Goal: Transaction & Acquisition: Purchase product/service

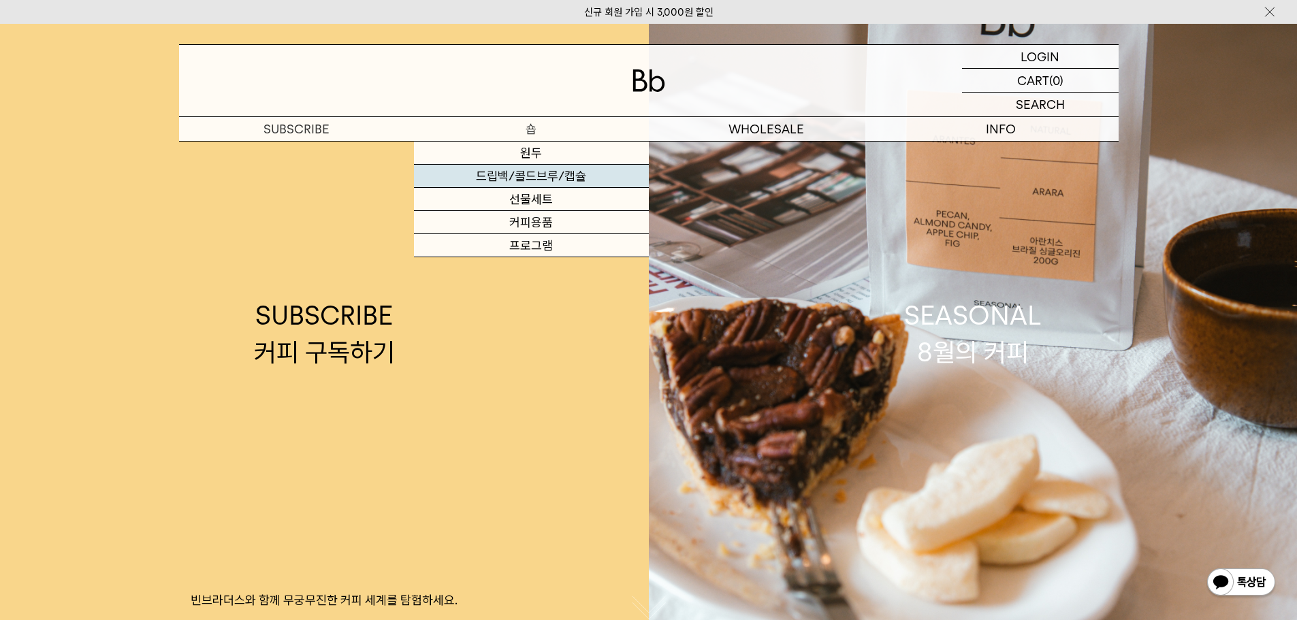
click at [531, 170] on link "드립백/콜드브루/캡슐" at bounding box center [531, 176] width 235 height 23
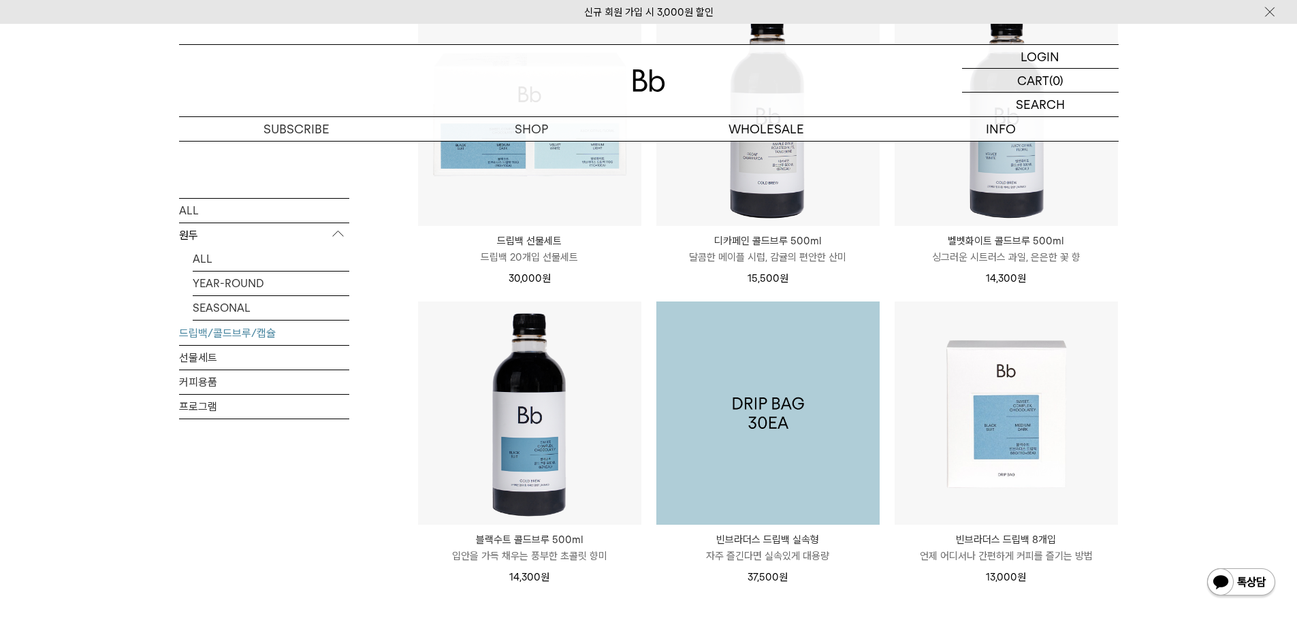
scroll to position [953, 0]
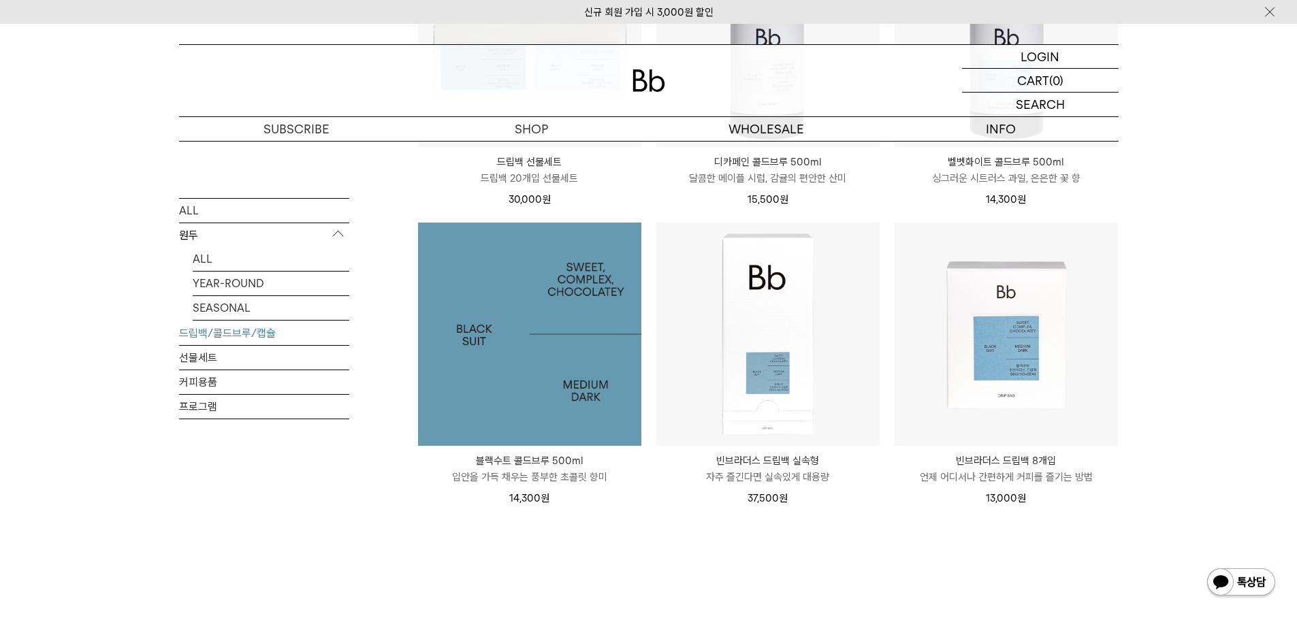
click at [501, 347] on img at bounding box center [529, 334] width 223 height 223
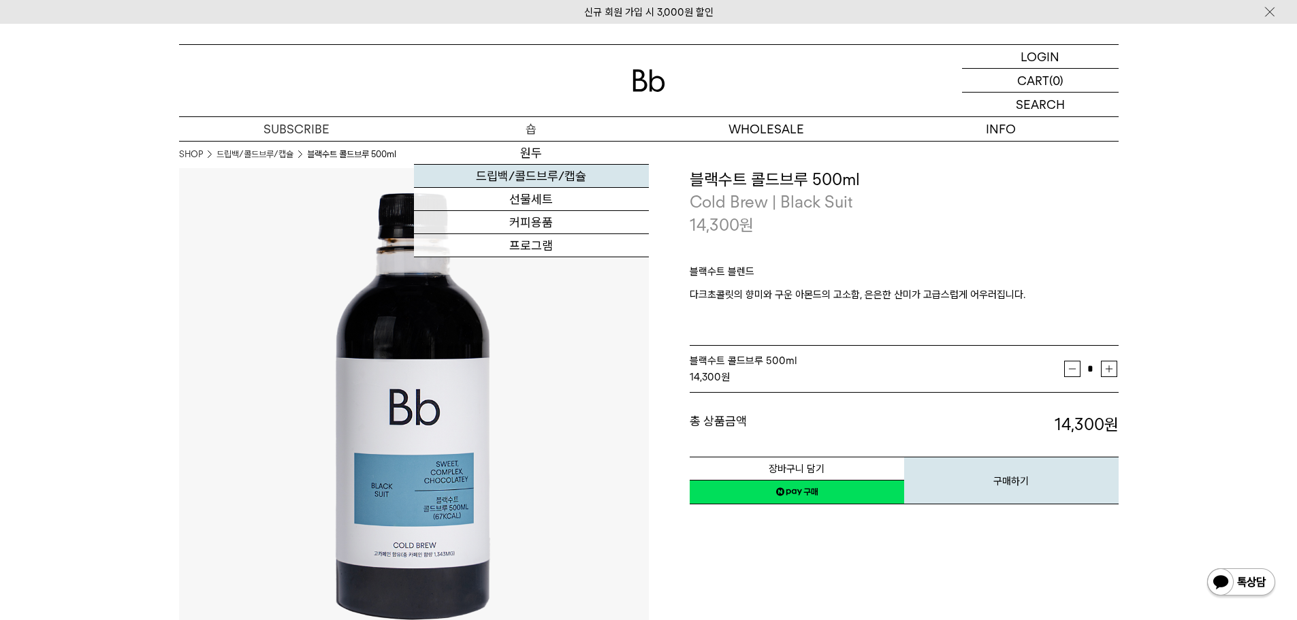
click at [520, 182] on link "드립백/콜드브루/캡슐" at bounding box center [531, 176] width 235 height 23
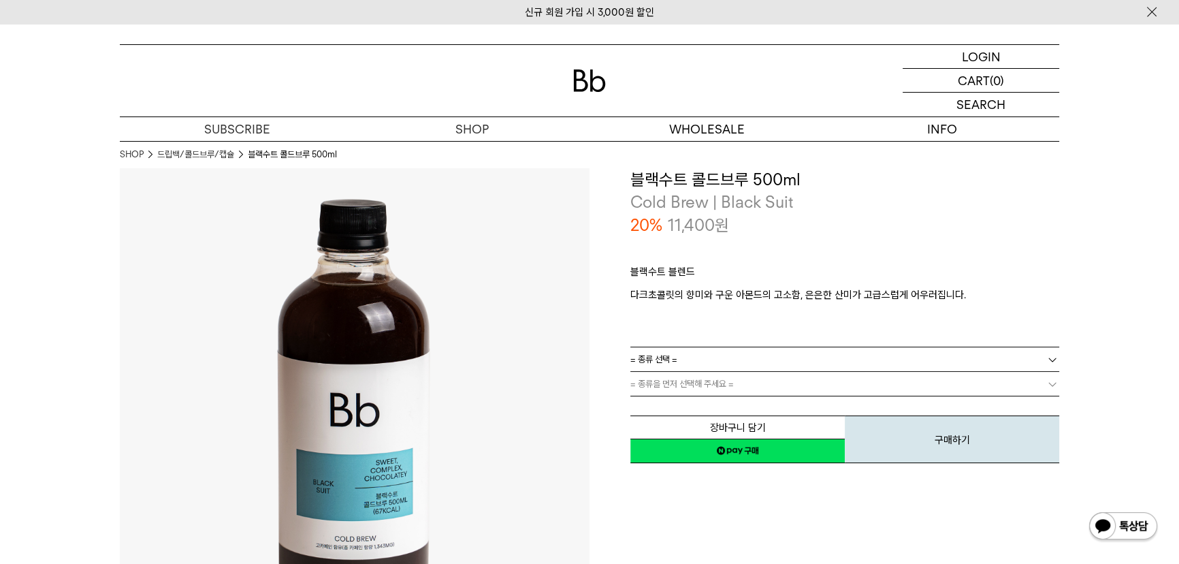
click at [732, 358] on link "= 종류 선택 =" at bounding box center [845, 359] width 429 height 24
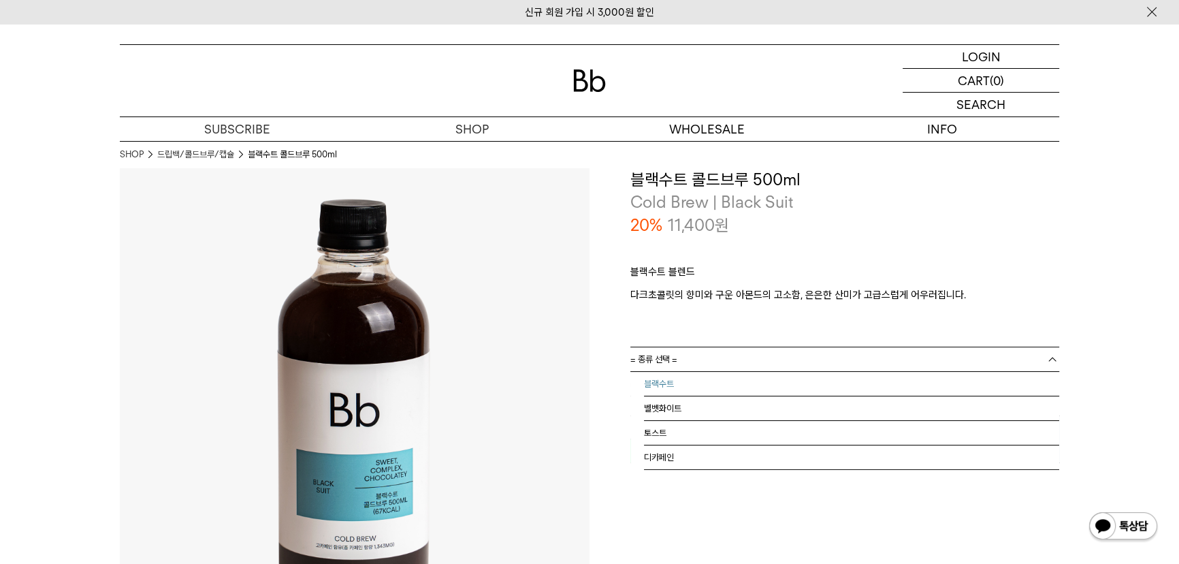
click at [729, 390] on li "블랙수트" at bounding box center [851, 384] width 415 height 25
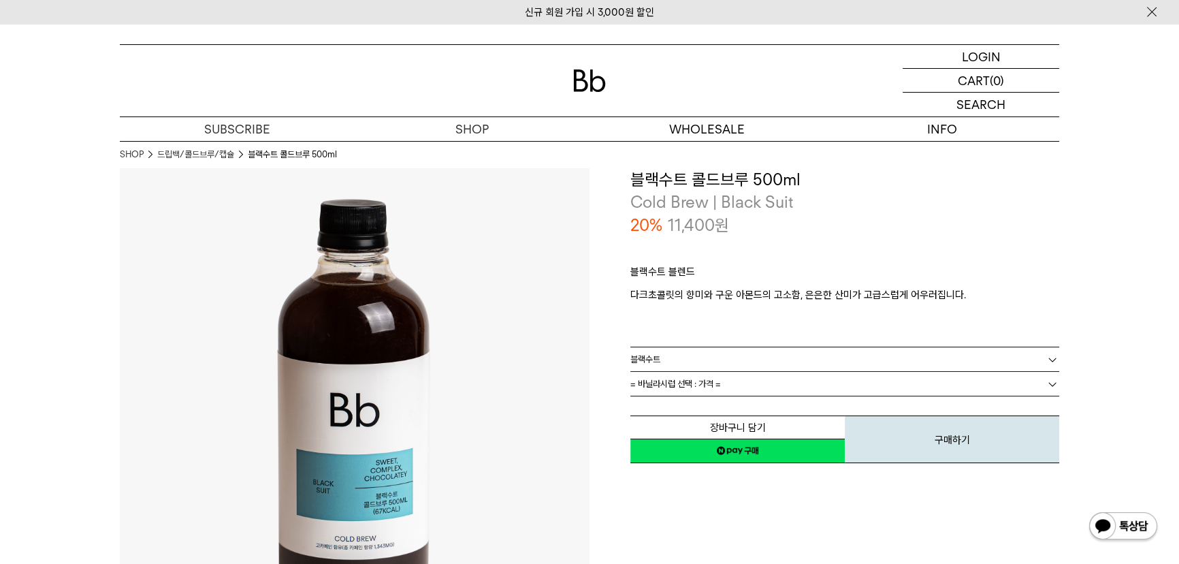
click at [725, 381] on link "= 바닐라시럽 선택 : 가격 =" at bounding box center [845, 384] width 429 height 24
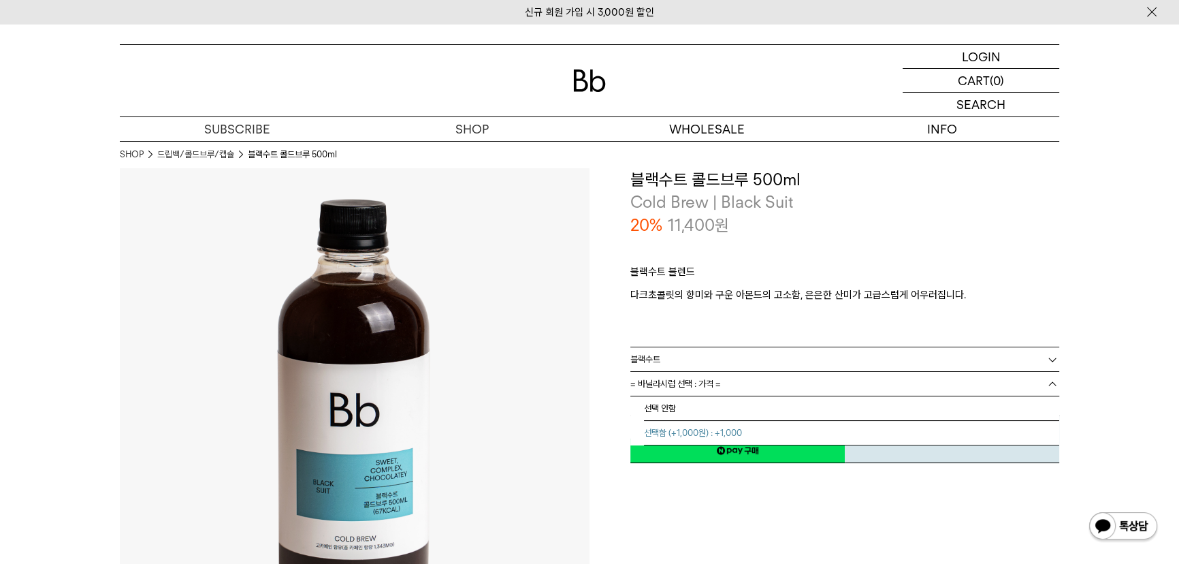
click at [725, 425] on li "선택함 (+1,000원) : +1,000" at bounding box center [851, 433] width 415 height 25
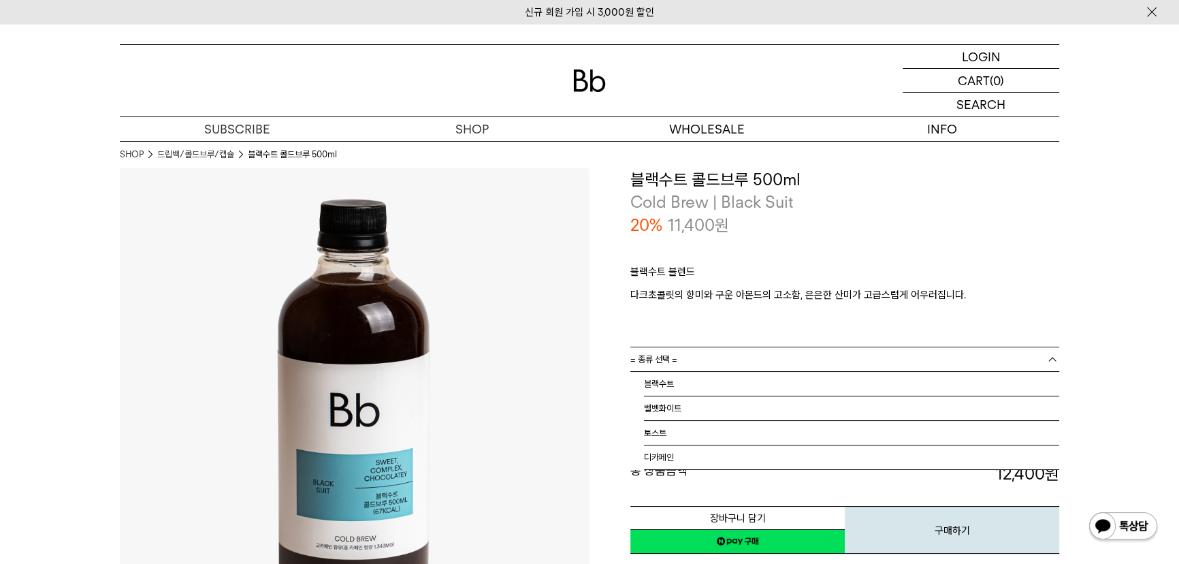
click at [727, 355] on link "= 종류 선택 =" at bounding box center [845, 359] width 429 height 24
click at [715, 452] on li "디카페인" at bounding box center [851, 457] width 415 height 25
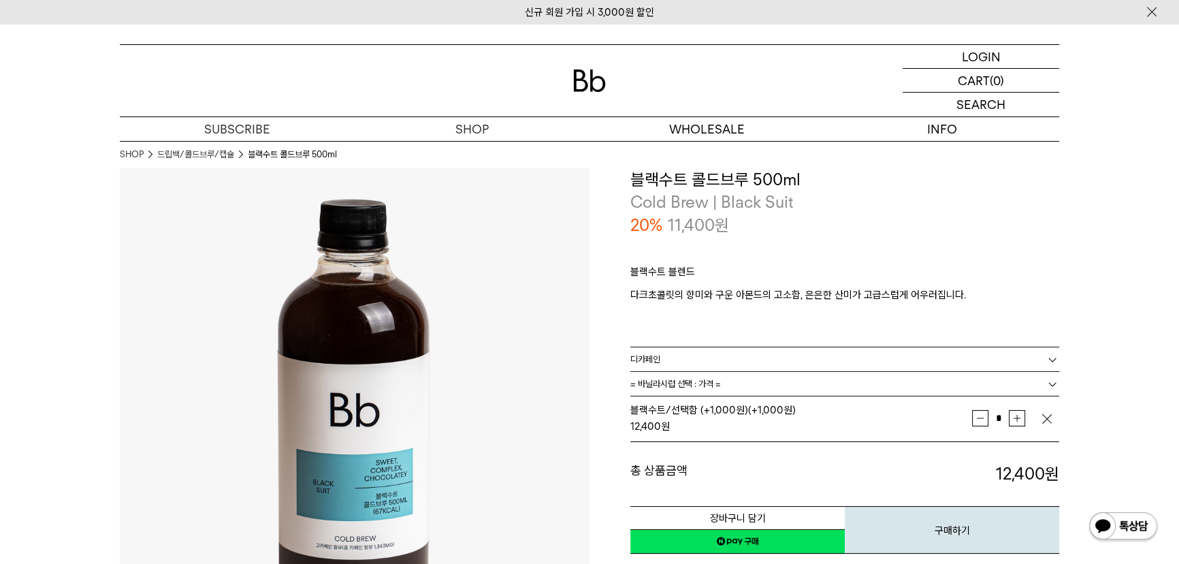
click at [716, 386] on span "= 바닐라시럽 선택 : 가격 =" at bounding box center [676, 384] width 91 height 24
click at [722, 353] on link "디카페인" at bounding box center [845, 359] width 429 height 24
click at [778, 355] on link "디카페인" at bounding box center [845, 359] width 429 height 24
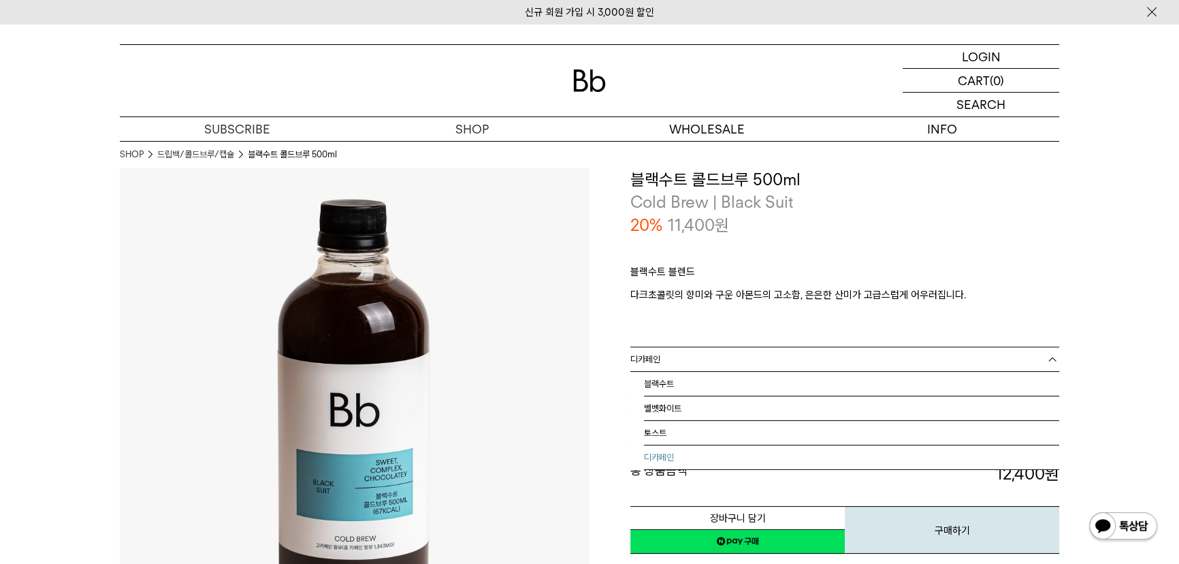
click at [716, 448] on li "디카페인" at bounding box center [851, 457] width 415 height 25
click at [721, 385] on span "= 바닐라시럽 선택 : 가격 =" at bounding box center [676, 384] width 91 height 24
click at [722, 433] on li "선택함 (+1,000원) : +2,200" at bounding box center [851, 433] width 415 height 25
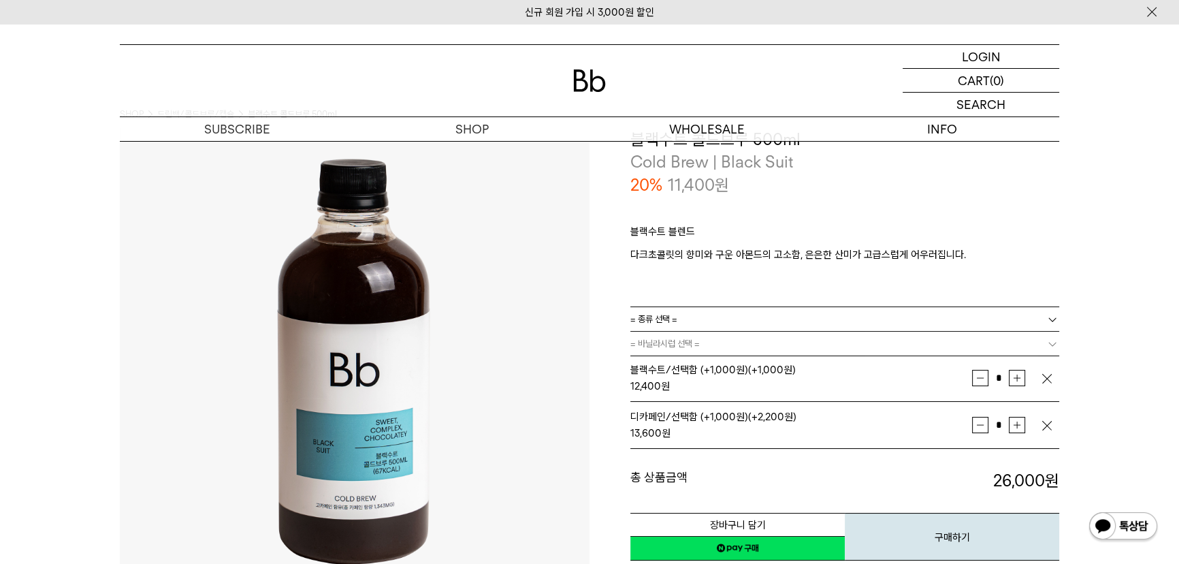
scroll to position [61, 0]
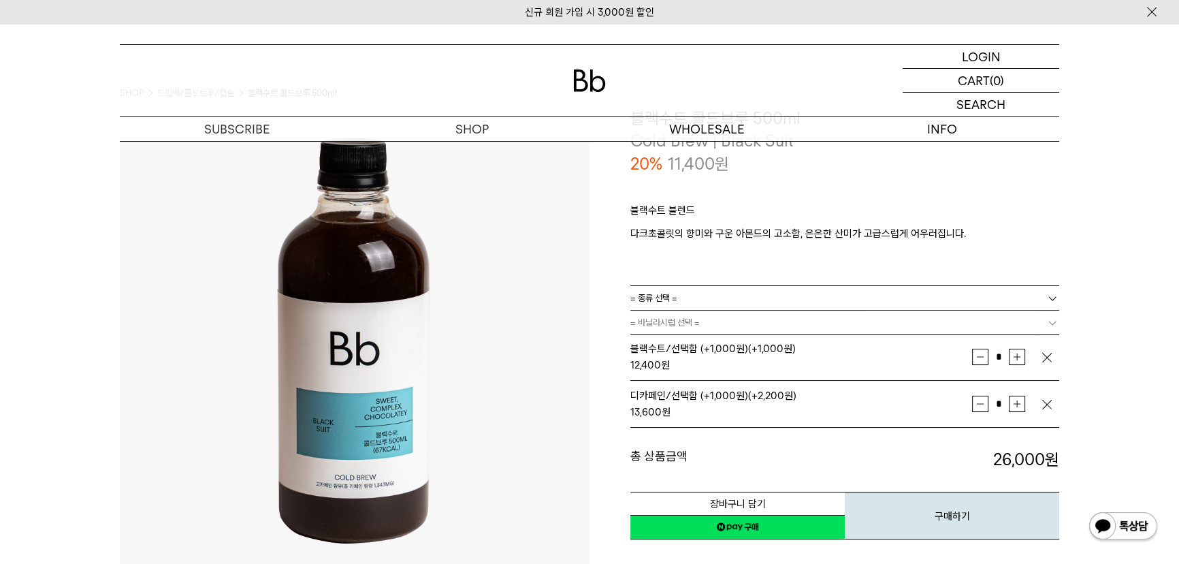
click at [772, 326] on link "= 바닐라시럽 선택 =" at bounding box center [845, 323] width 429 height 24
click at [787, 299] on link "= 종류 선택 =" at bounding box center [845, 298] width 429 height 24
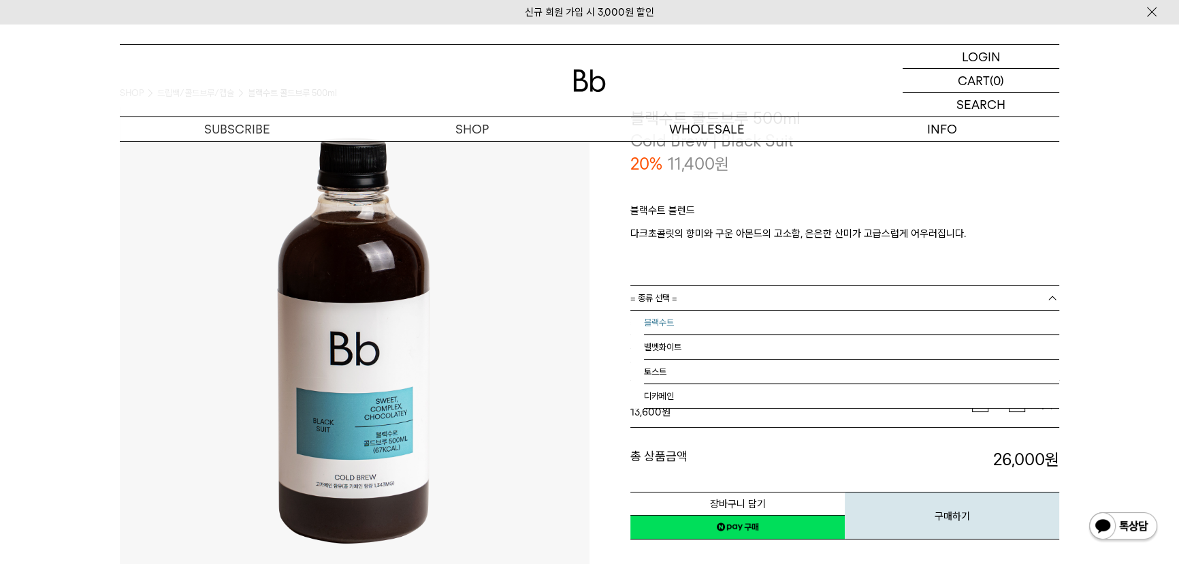
click at [759, 328] on li "블랙수트" at bounding box center [851, 323] width 415 height 25
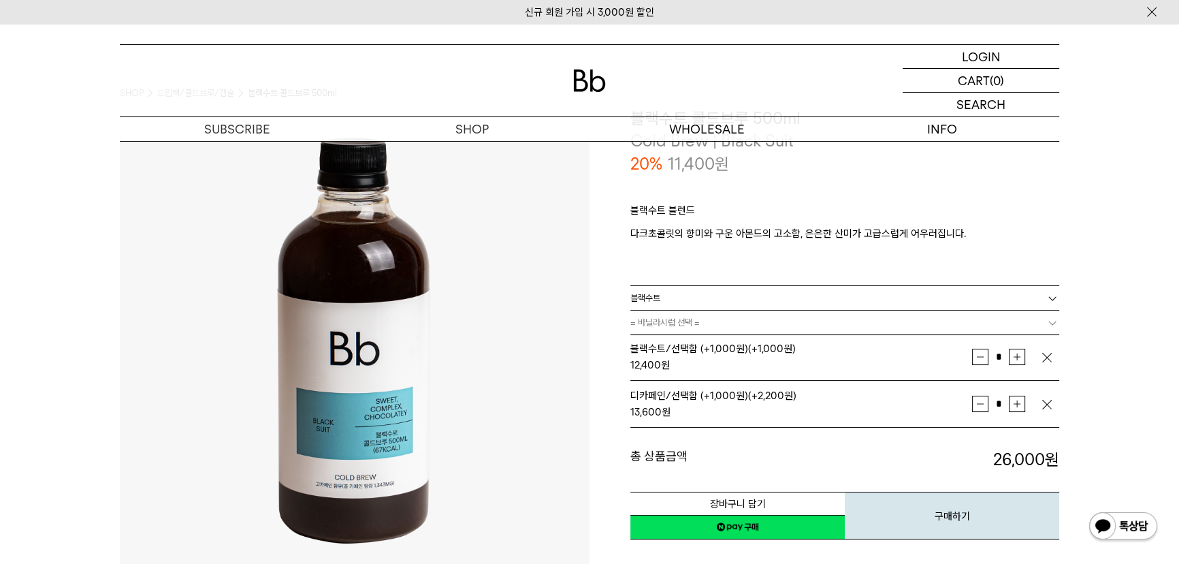
click at [759, 328] on link "= 바닐라시럽 선택 =" at bounding box center [845, 323] width 429 height 24
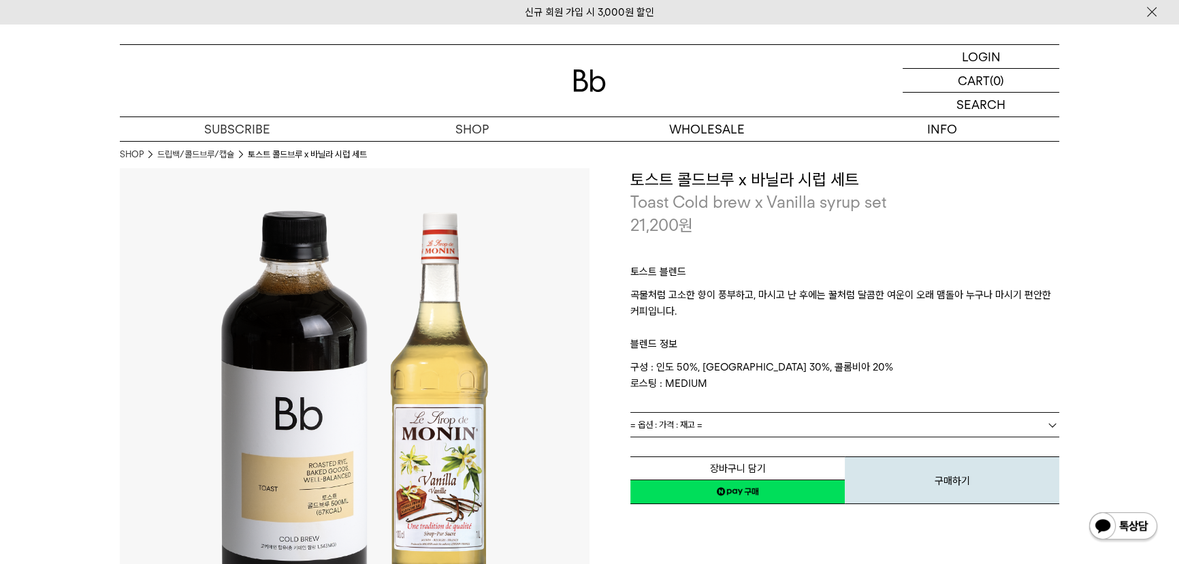
click at [711, 424] on link "= 옵션 : 가격 : 재고 =" at bounding box center [845, 425] width 429 height 24
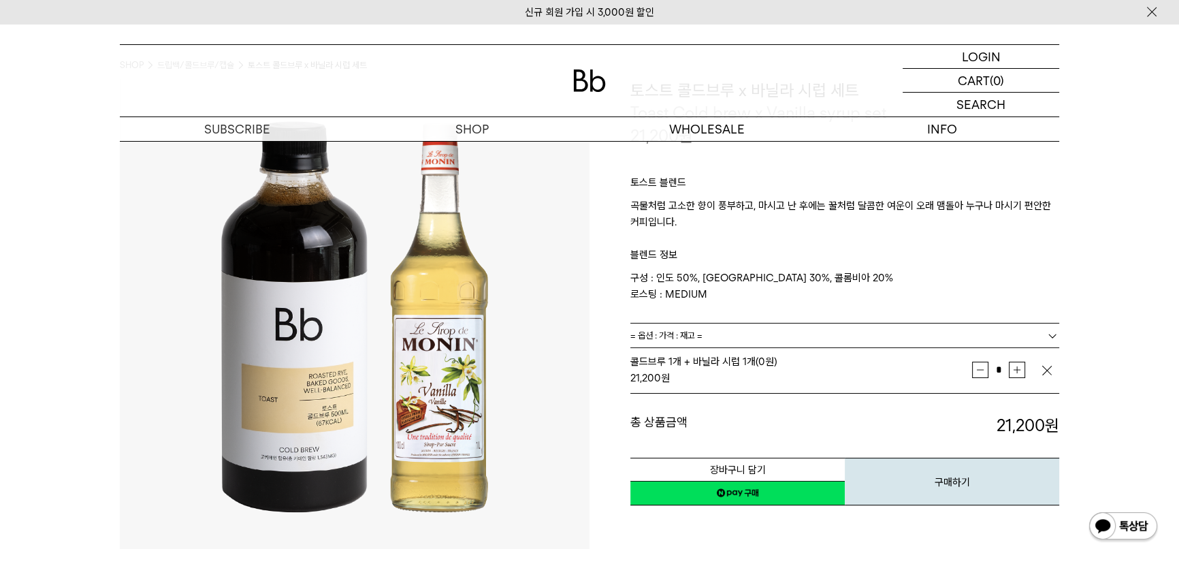
scroll to position [61, 0]
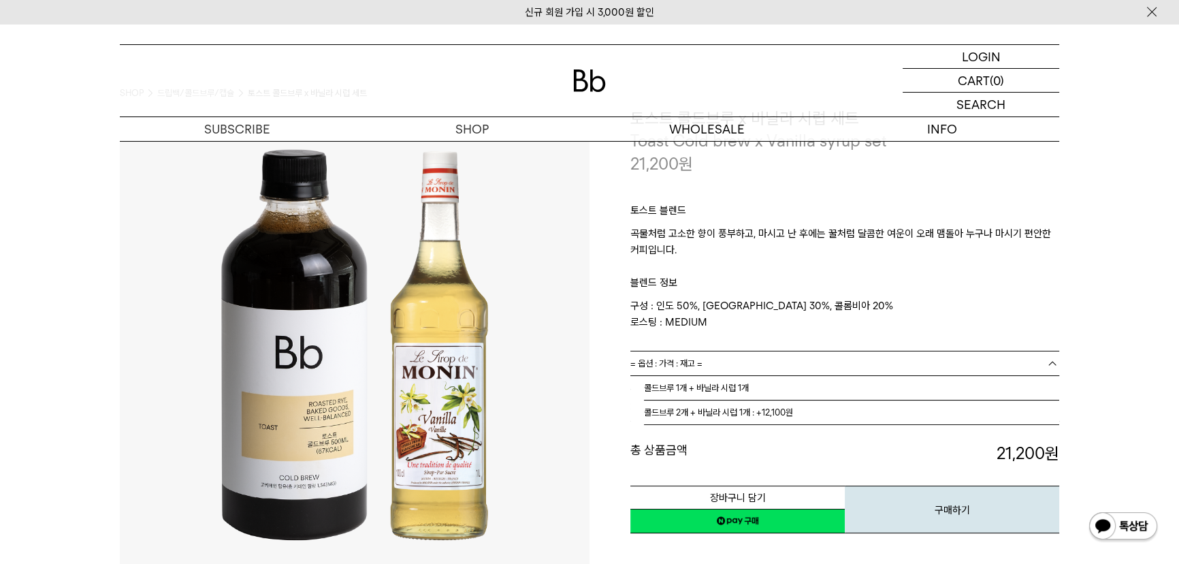
click at [722, 358] on link "= 옵션 : 가격 : 재고 =" at bounding box center [845, 363] width 429 height 24
drag, startPoint x: 919, startPoint y: 364, endPoint x: 909, endPoint y: 371, distance: 12.1
click at [919, 364] on link "= 옵션 : 가격 : 재고 =" at bounding box center [845, 363] width 429 height 24
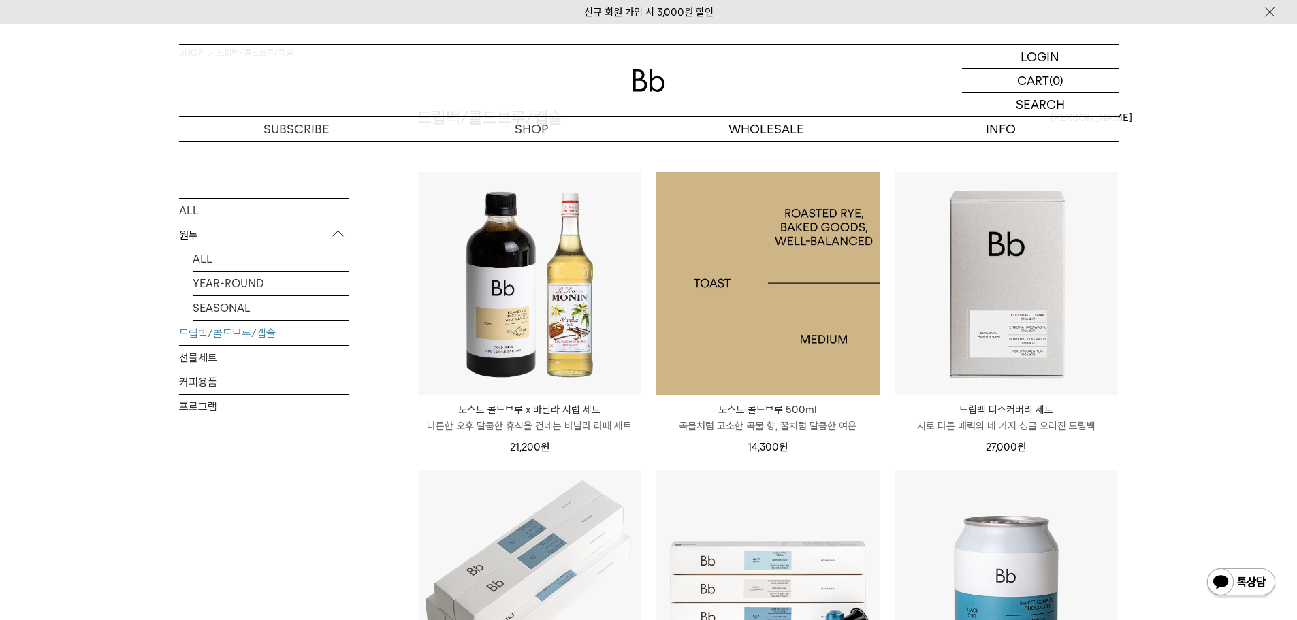
scroll to position [68, 0]
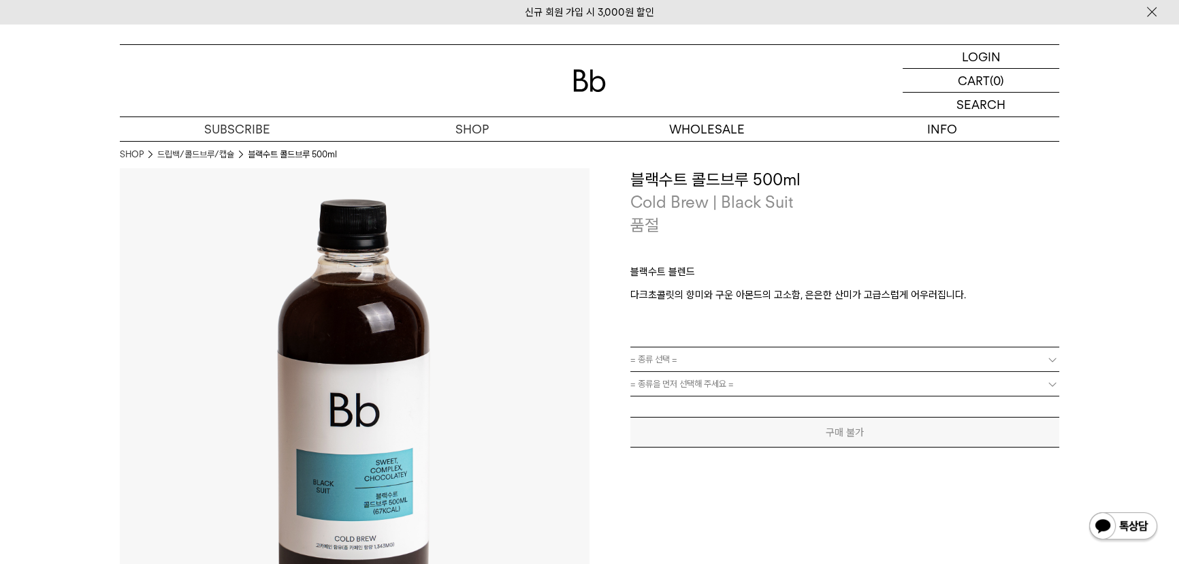
click at [737, 362] on link "= 종류 선택 =" at bounding box center [845, 359] width 429 height 24
